Goal: Check status: Check status

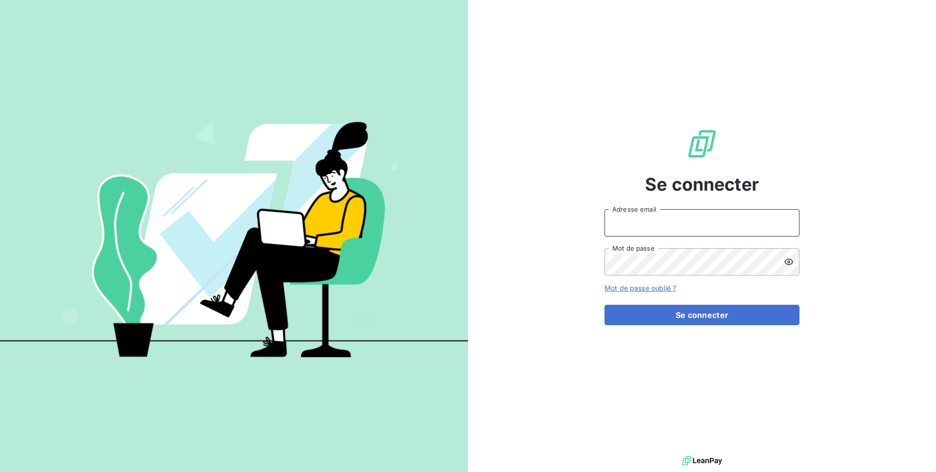
click at [655, 230] on input "Adresse email" at bounding box center [702, 222] width 195 height 27
type input "[PERSON_NAME][EMAIL_ADDRESS][DOMAIN_NAME]"
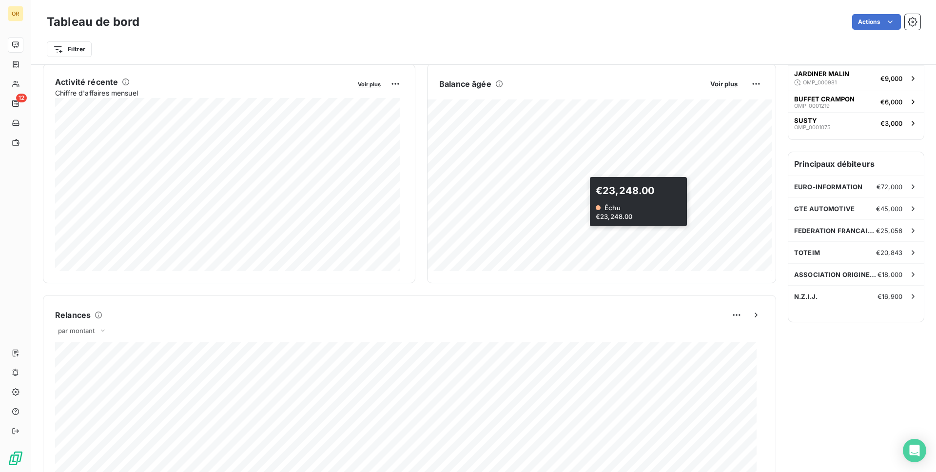
scroll to position [186, 0]
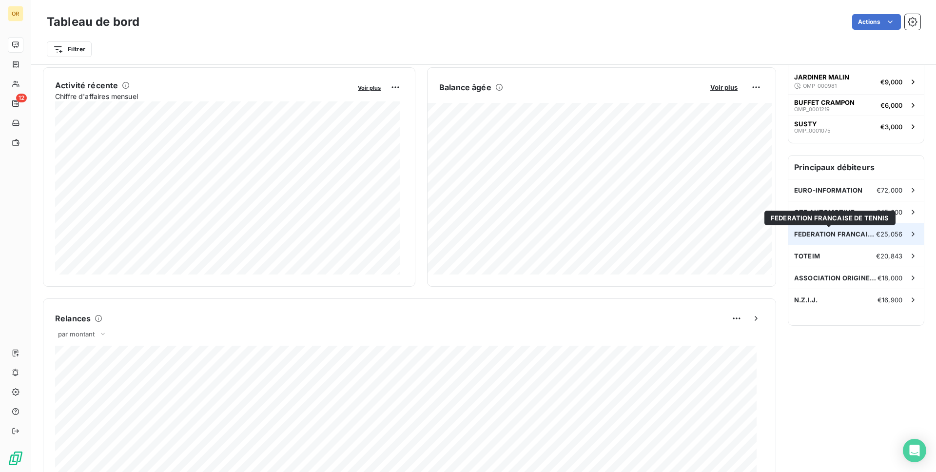
click at [841, 231] on span "FEDERATION FRANCAISE DE TENNIS" at bounding box center [835, 234] width 82 height 8
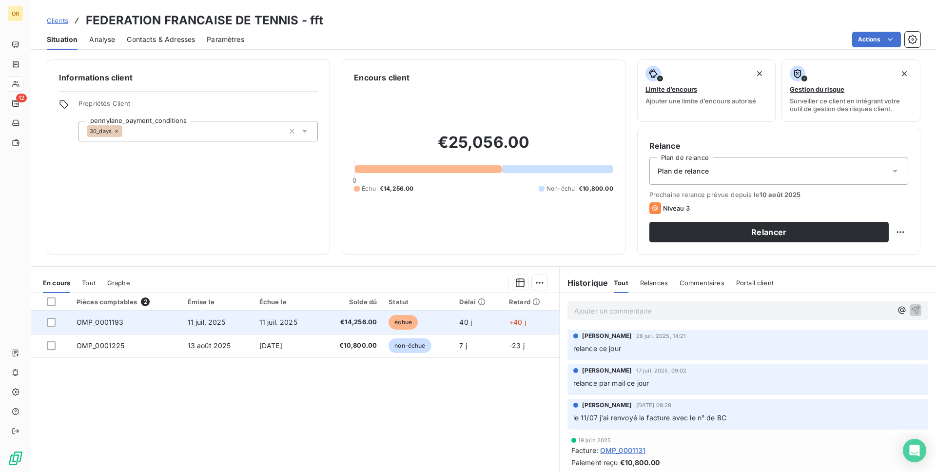
click at [333, 324] on span "€14,256.00" at bounding box center [350, 322] width 53 height 10
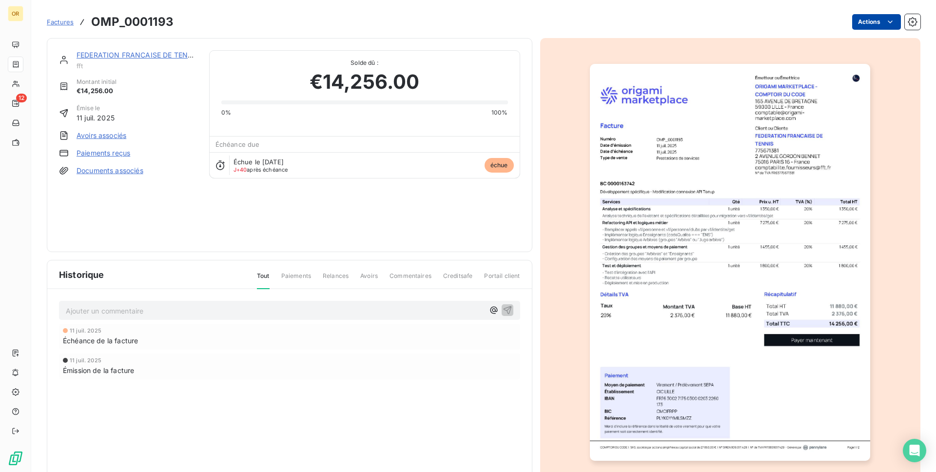
click at [852, 26] on html "OR 12 Factures OMP_0001193 Actions FEDERATION FRANCAISE DE TENNIS fft Montant i…" at bounding box center [468, 236] width 936 height 472
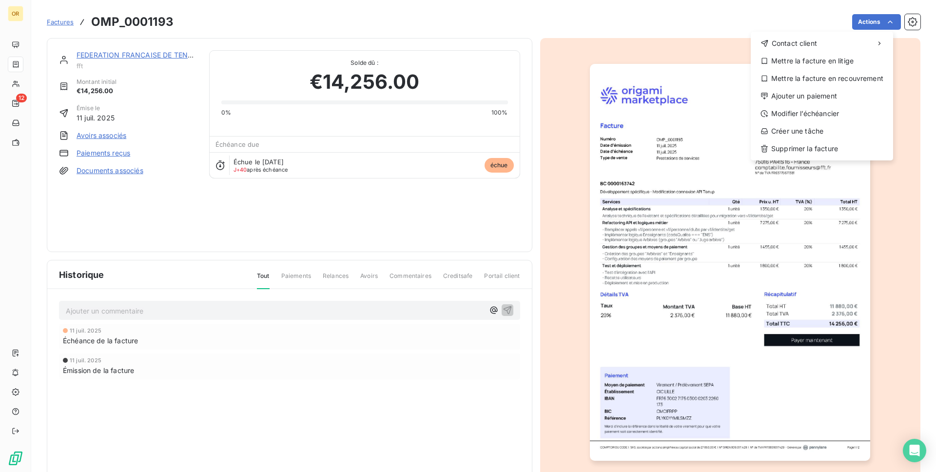
click at [852, 23] on html "OR 12 Factures OMP_0001193 Actions Contact client Mettre la facture en litige M…" at bounding box center [468, 236] width 936 height 472
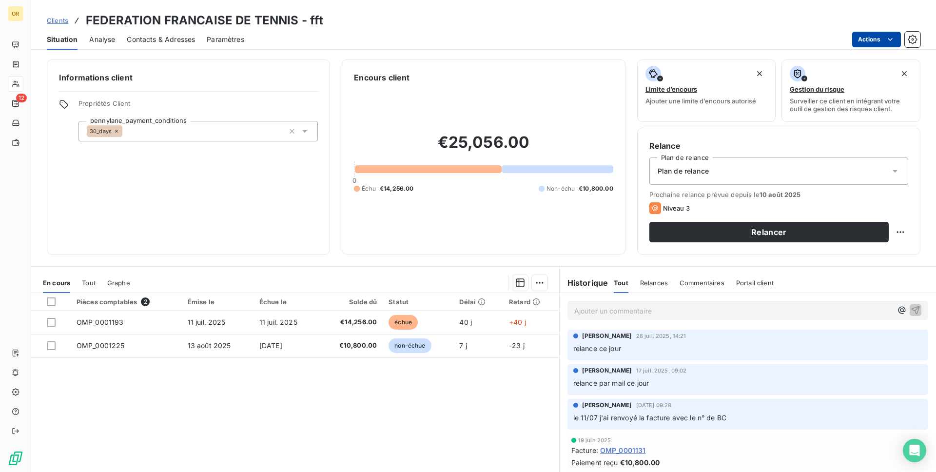
click at [855, 46] on html "OR 12 Clients FEDERATION FRANCAISE DE TENNIS - fft Situation Analyse Contacts &…" at bounding box center [468, 236] width 936 height 472
click at [669, 205] on html "OR 12 Clients FEDERATION FRANCAISE DE TENNIS - fft Situation Analyse Contacts &…" at bounding box center [468, 236] width 936 height 472
click at [716, 176] on div "Plan de relance" at bounding box center [778, 170] width 259 height 27
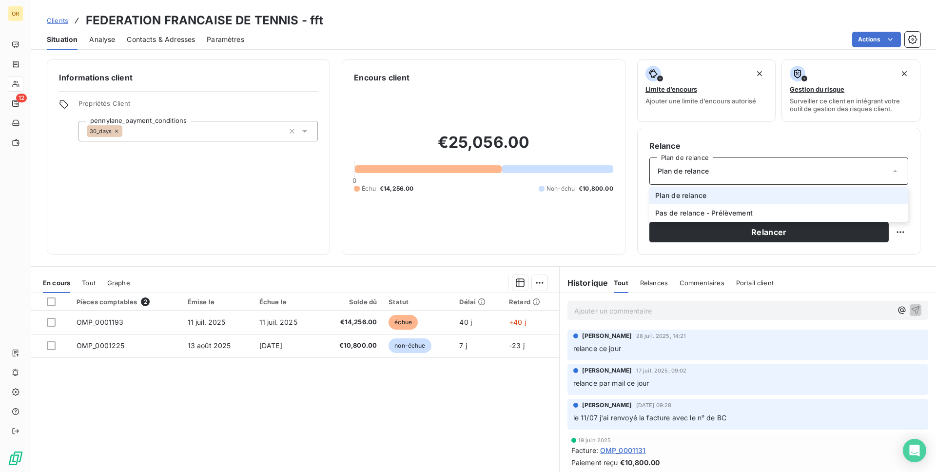
click at [724, 162] on div "Plan de relance" at bounding box center [778, 170] width 259 height 27
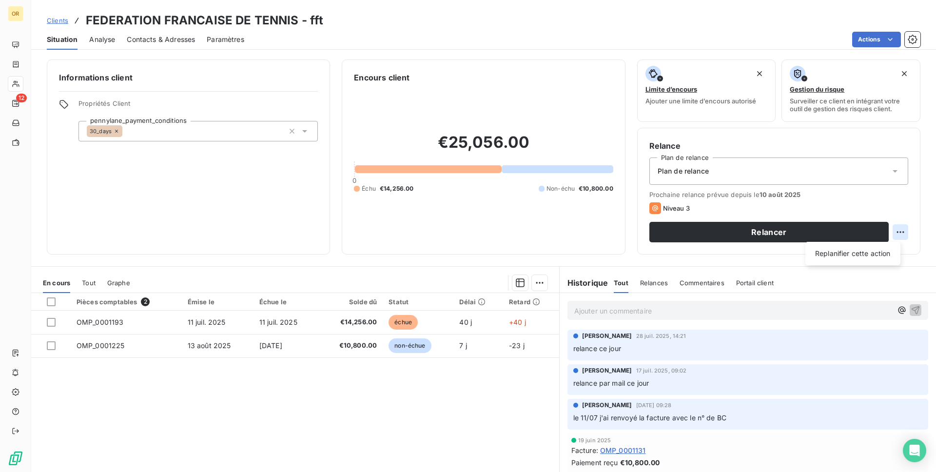
click at [890, 227] on html "OR 12 Clients FEDERATION FRANCAISE DE TENNIS - fft Situation Analyse Contacts &…" at bounding box center [468, 236] width 936 height 472
click at [883, 208] on html "OR 12 Clients FEDERATION FRANCAISE DE TENNIS - fft Situation Analyse Contacts &…" at bounding box center [468, 236] width 936 height 472
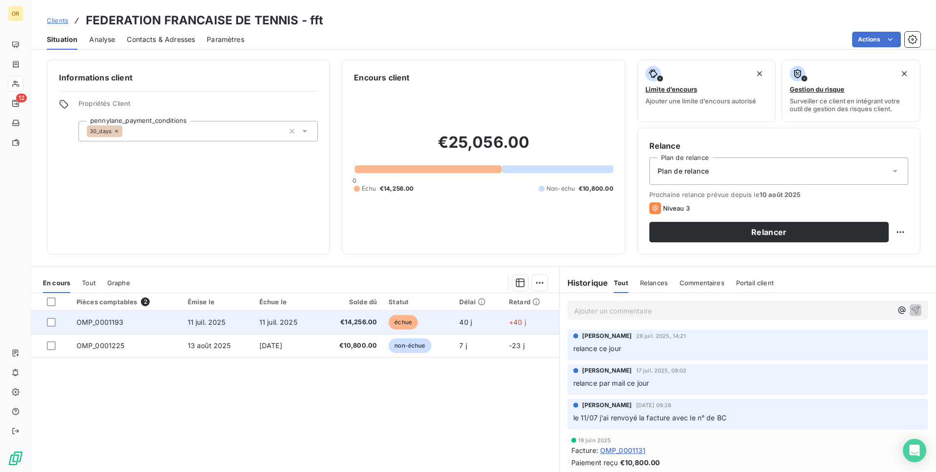
click at [46, 326] on td at bounding box center [50, 322] width 39 height 23
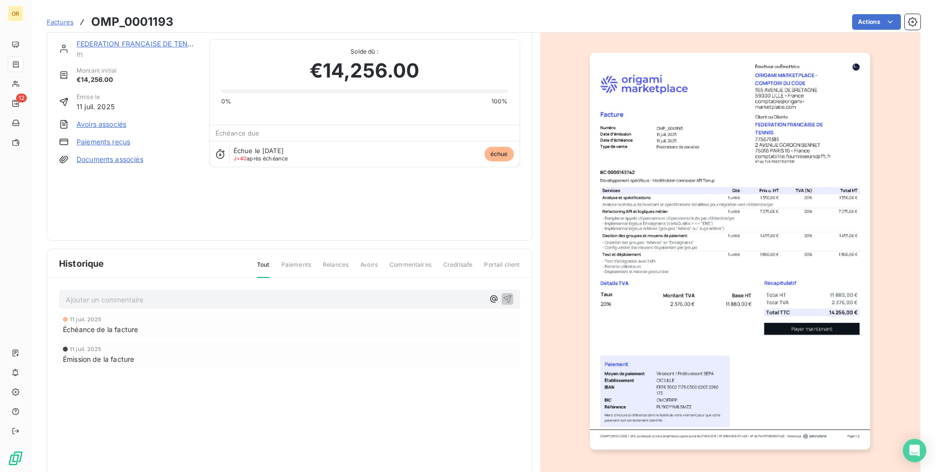
scroll to position [31, 0]
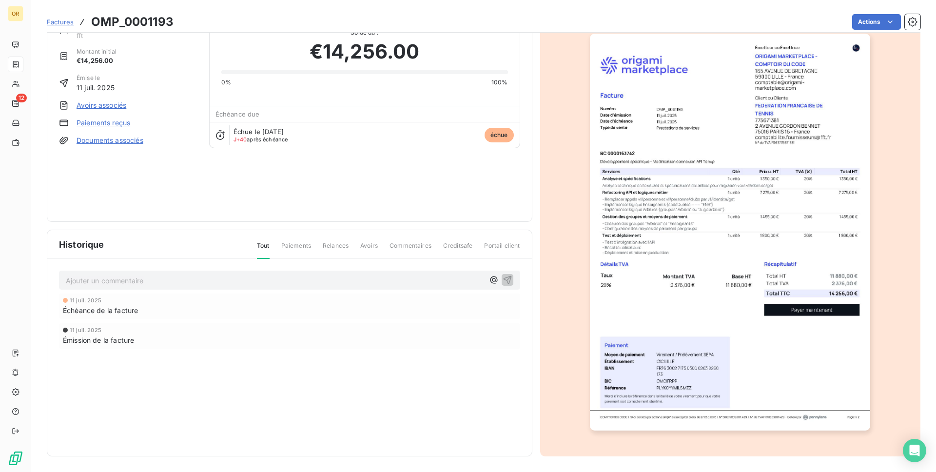
click at [332, 255] on span "Relances" at bounding box center [336, 249] width 26 height 17
click at [334, 249] on span "Relances" at bounding box center [336, 249] width 26 height 17
click at [341, 247] on span "Relances" at bounding box center [336, 249] width 26 height 17
click at [342, 246] on span "Relances" at bounding box center [336, 249] width 26 height 17
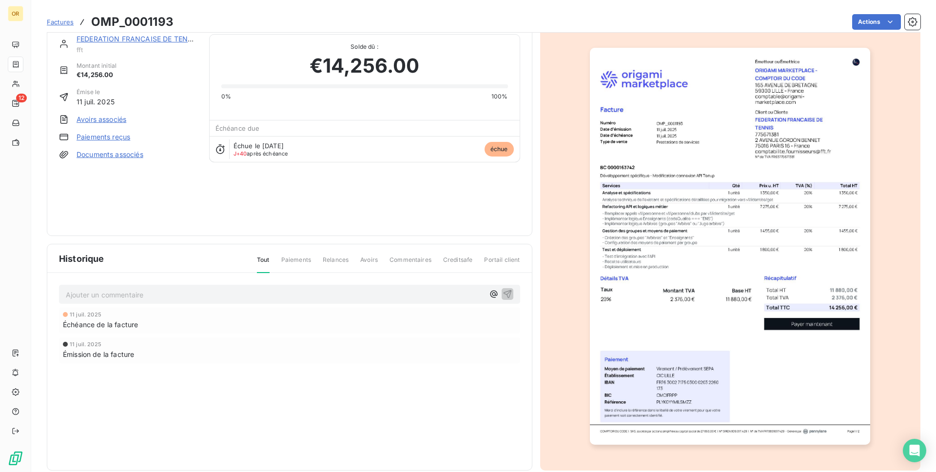
scroll to position [0, 0]
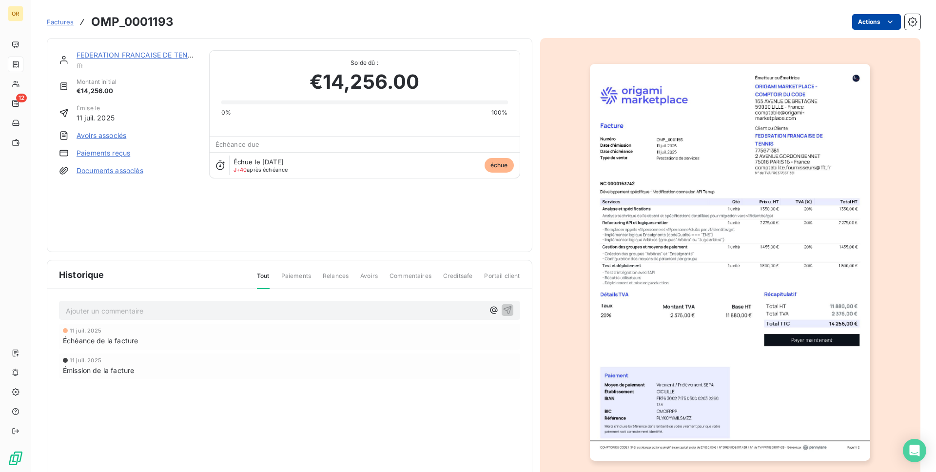
click at [864, 20] on html "OR 12 Factures OMP_0001193 Actions FEDERATION FRANCAISE DE TENNIS fft Montant i…" at bounding box center [468, 236] width 936 height 472
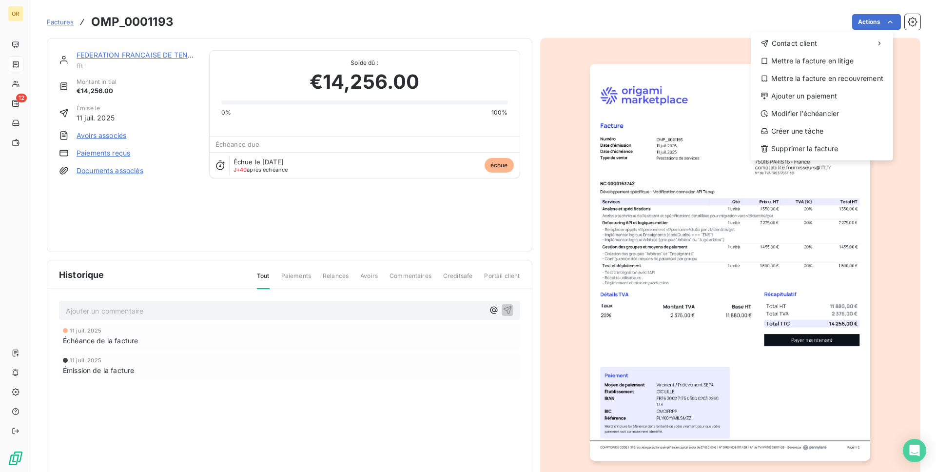
click at [651, 18] on html "OR 12 Factures OMP_0001193 Actions Contact client Mettre la facture en litige M…" at bounding box center [468, 236] width 936 height 472
